Goal: Information Seeking & Learning: Check status

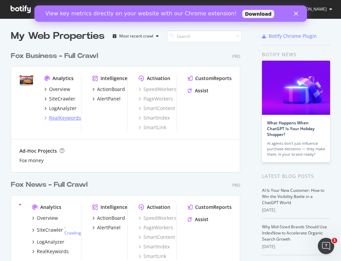
click at [63, 118] on div "RealKeywords" at bounding box center [65, 118] width 32 height 7
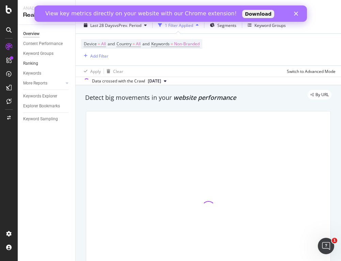
click at [39, 64] on link "Ranking" at bounding box center [46, 63] width 47 height 7
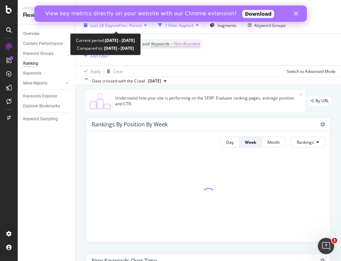
click at [149, 26] on div "button" at bounding box center [146, 25] width 8 height 4
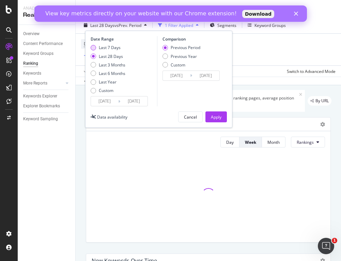
click at [93, 46] on div "Last 7 Days" at bounding box center [93, 47] width 5 height 5
type input "[DATE]"
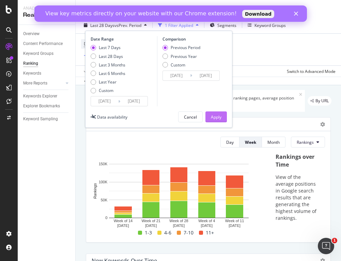
click at [209, 118] on button "Apply" at bounding box center [216, 117] width 21 height 11
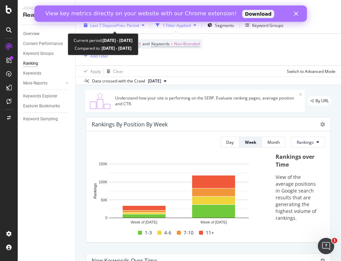
click at [104, 26] on span "Last 7 Days" at bounding box center [101, 26] width 22 height 6
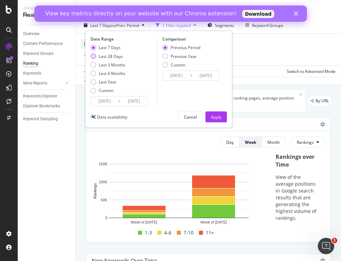
click at [94, 54] on div "Last 28 Days" at bounding box center [108, 57] width 35 height 6
type input "[DATE]"
click at [213, 120] on div "Apply" at bounding box center [216, 117] width 11 height 6
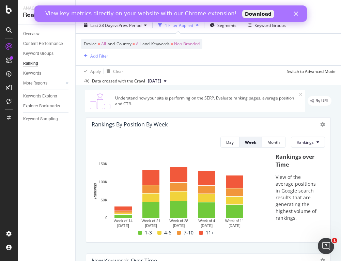
click at [296, 14] on polygon "Close" at bounding box center [296, 14] width 4 height 4
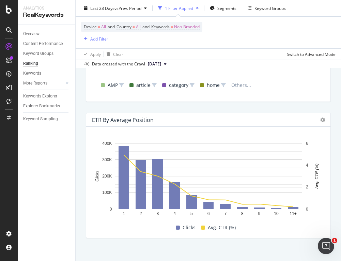
scroll to position [693, 0]
